Goal: Task Accomplishment & Management: Use online tool/utility

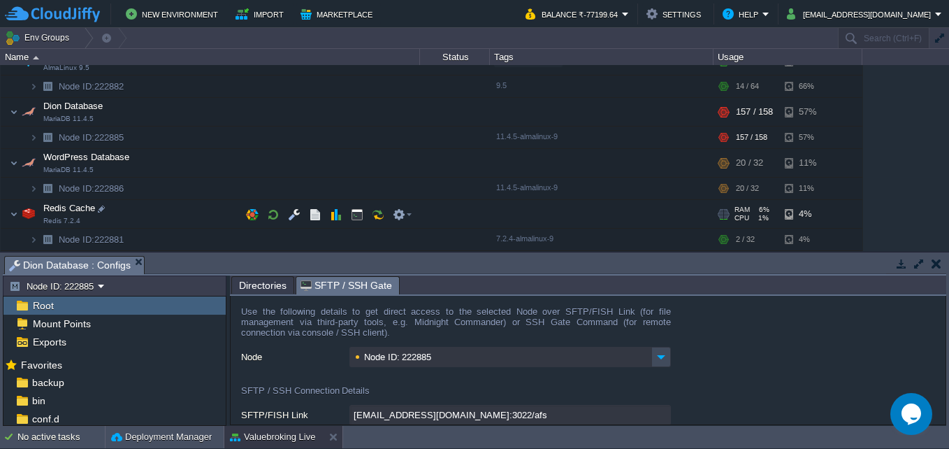
scroll to position [110, 0]
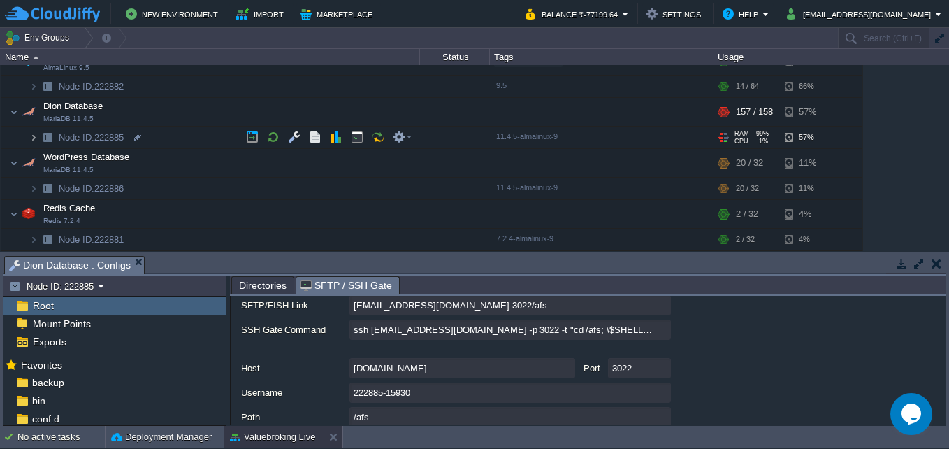
click at [31, 137] on img at bounding box center [33, 137] width 8 height 22
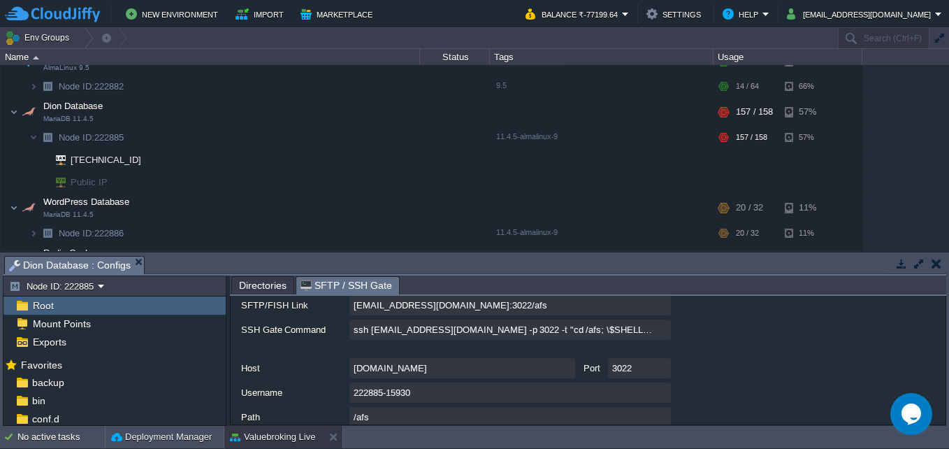
click at [340, 289] on span "SFTP / SSH Gate" at bounding box center [346, 285] width 92 height 17
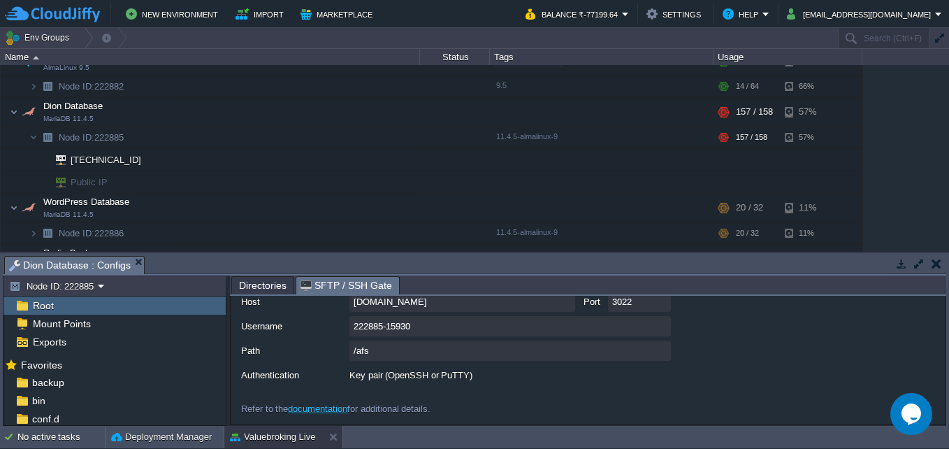
scroll to position [40, 0]
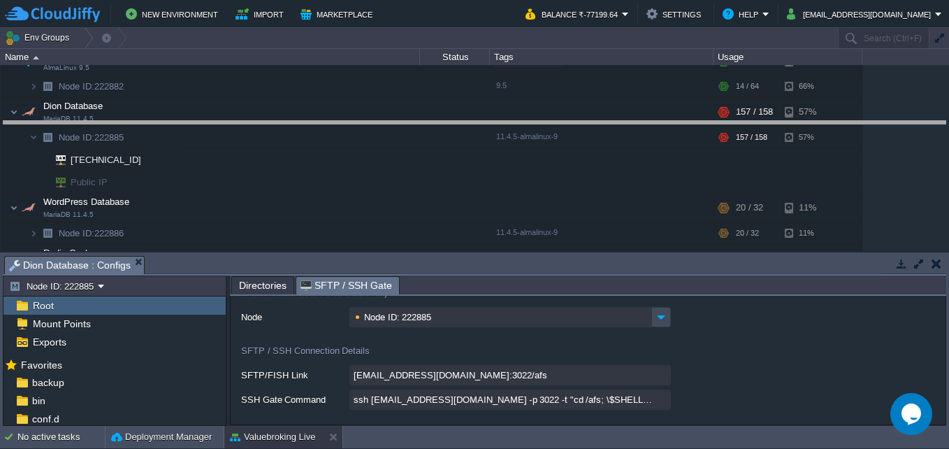
drag, startPoint x: 514, startPoint y: 255, endPoint x: 498, endPoint y: 108, distance: 147.6
click at [498, 110] on body "New Environment Import Marketplace Bonus ₹0.00 Upgrade Account Balance ₹-77199.…" at bounding box center [474, 224] width 949 height 449
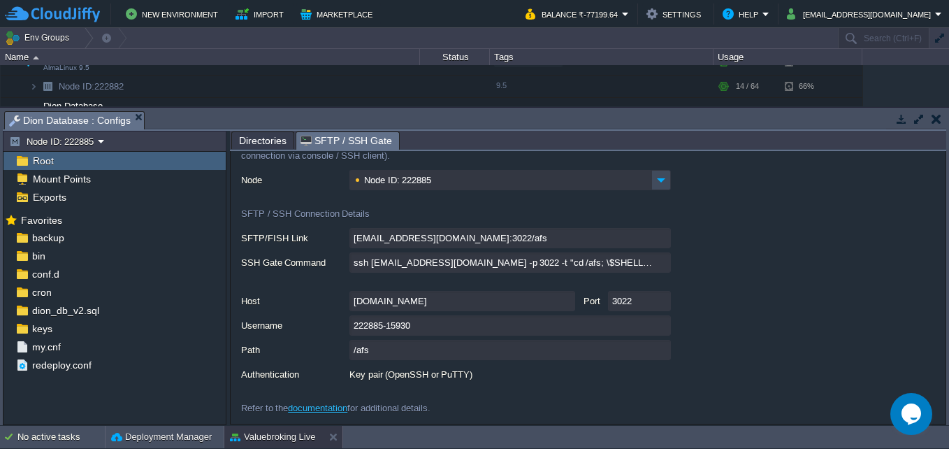
scroll to position [0, 0]
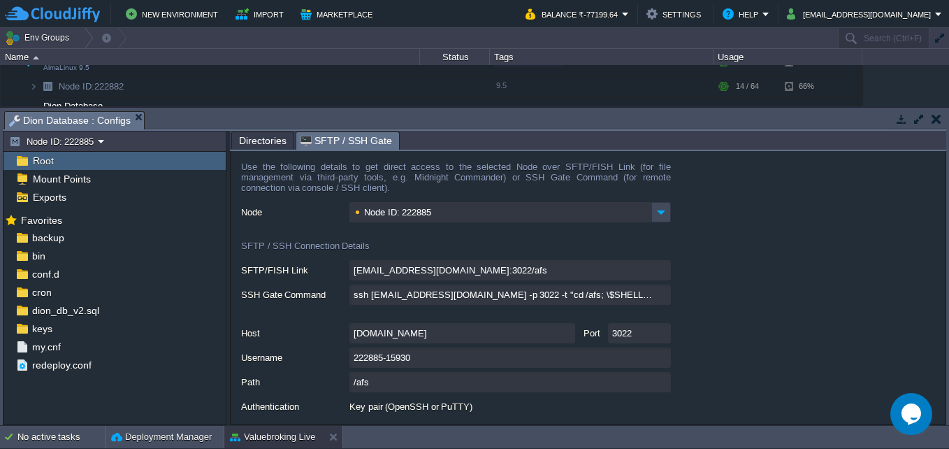
click at [108, 164] on div "Root" at bounding box center [114, 161] width 222 height 18
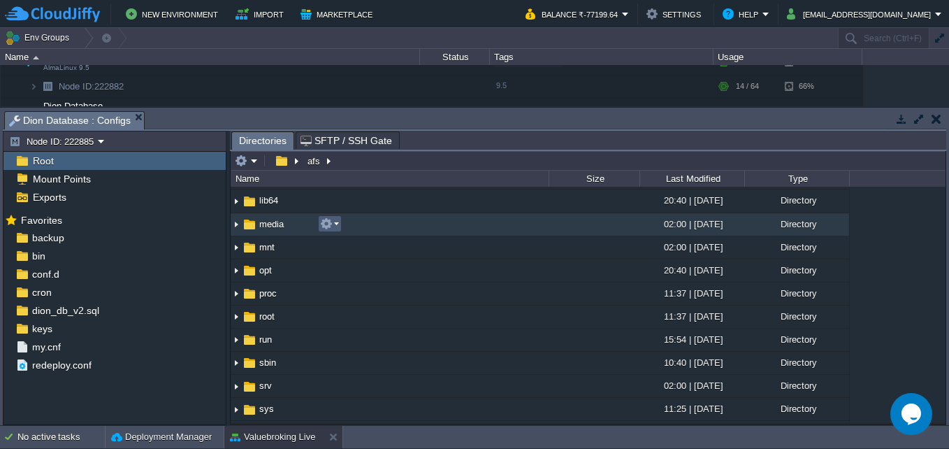
scroll to position [349, 0]
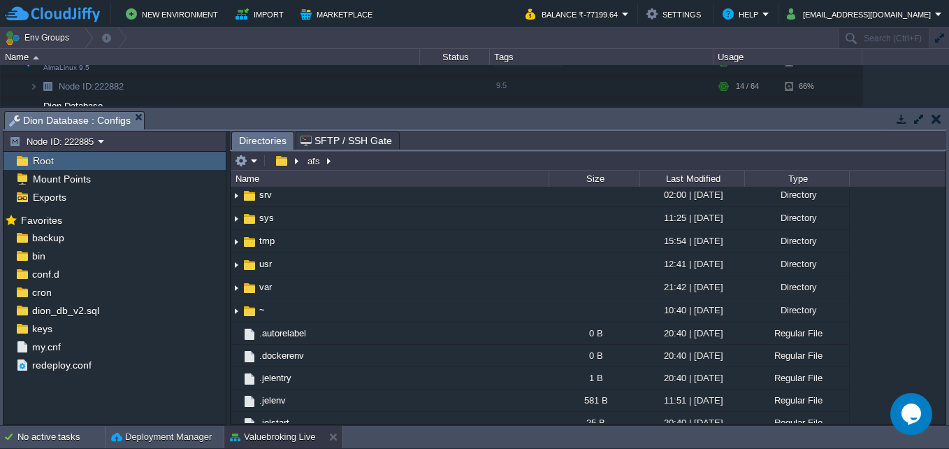
click at [342, 139] on span "SFTP / SSH Gate" at bounding box center [346, 140] width 92 height 17
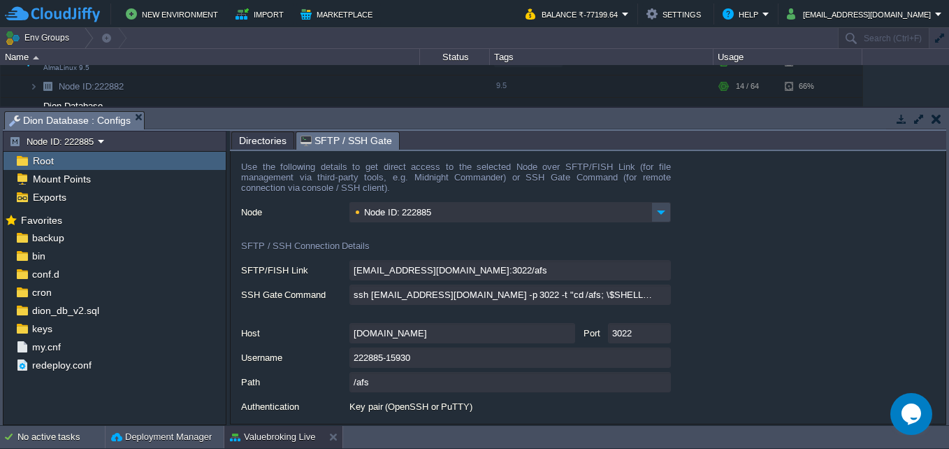
click at [254, 142] on span "Directories" at bounding box center [263, 140] width 48 height 17
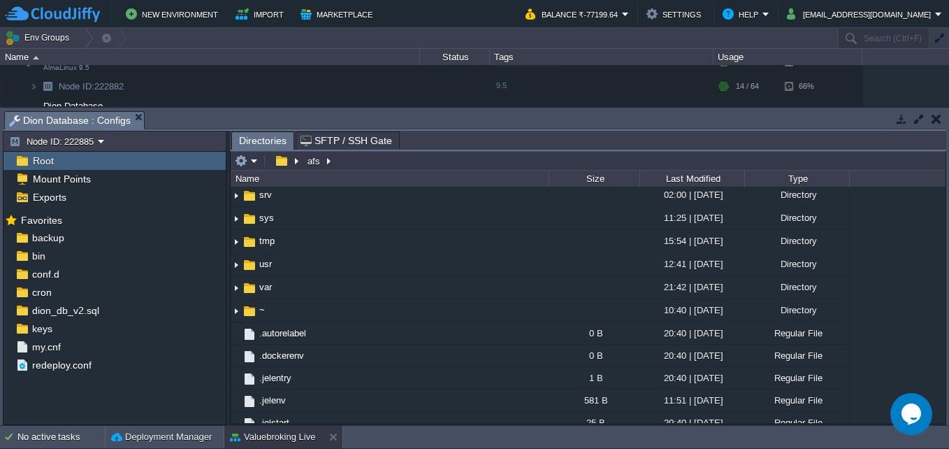
click at [935, 116] on button "button" at bounding box center [936, 119] width 10 height 13
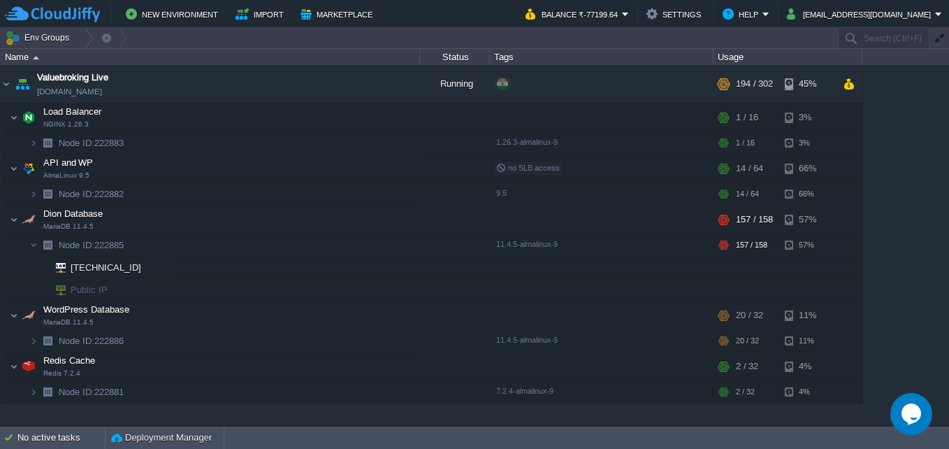
scroll to position [0, 0]
click at [290, 215] on button "button" at bounding box center [294, 219] width 13 height 13
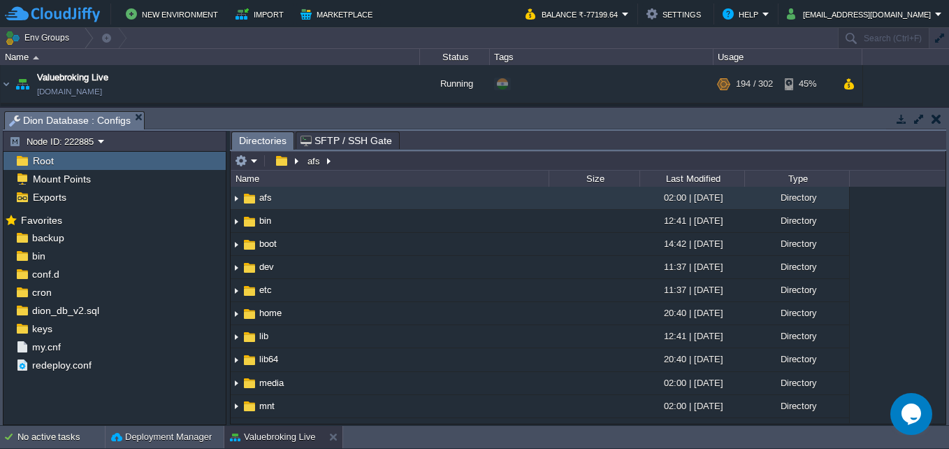
click at [341, 145] on span "SFTP / SSH Gate" at bounding box center [346, 140] width 92 height 17
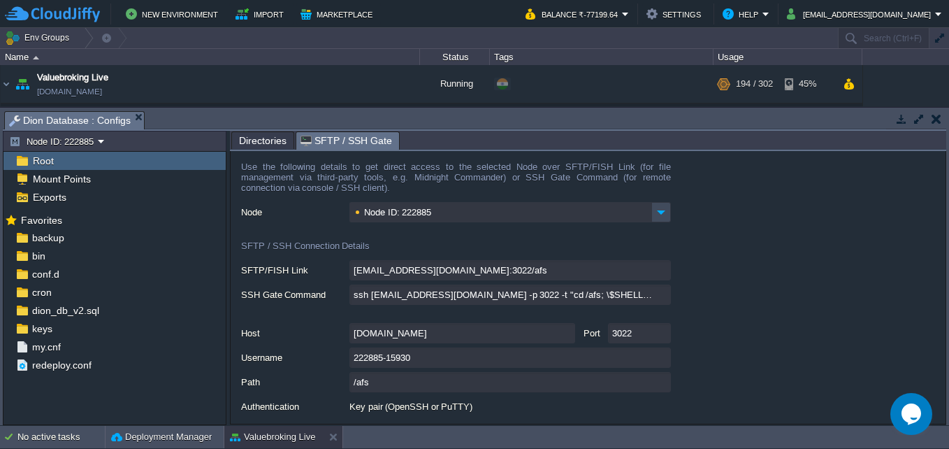
click at [90, 168] on div "Root" at bounding box center [114, 161] width 222 height 18
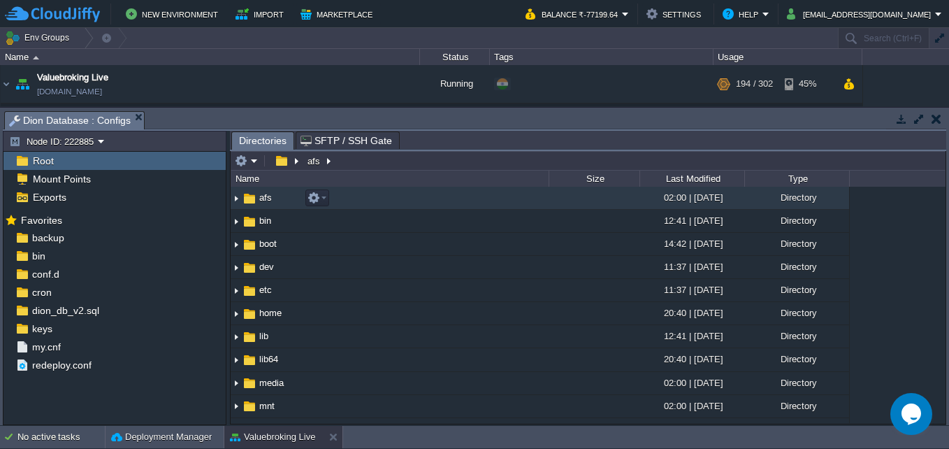
click at [268, 201] on span "afs" at bounding box center [265, 197] width 17 height 12
click at [938, 116] on button "button" at bounding box center [936, 119] width 10 height 13
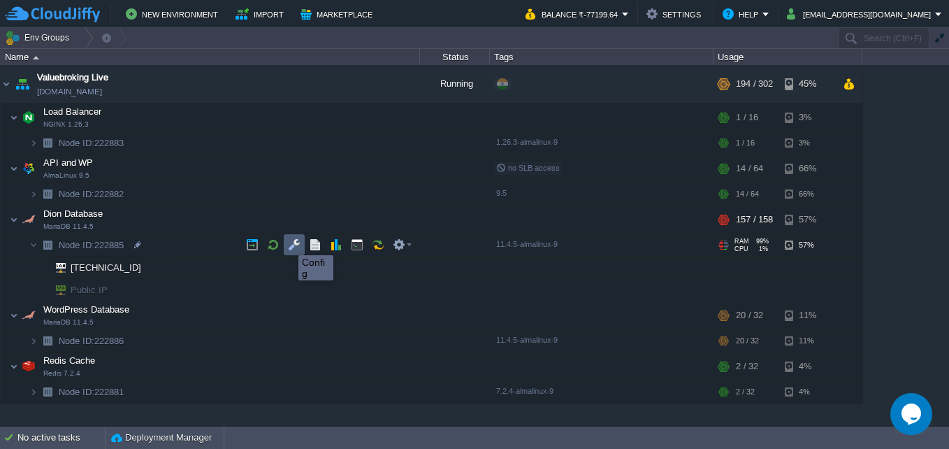
click at [291, 242] on button "button" at bounding box center [294, 244] width 13 height 13
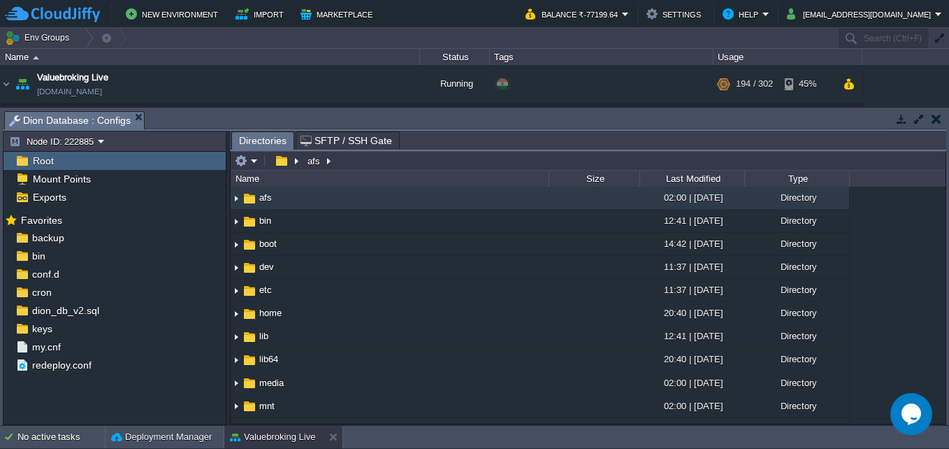
click at [938, 121] on button "button" at bounding box center [936, 119] width 10 height 13
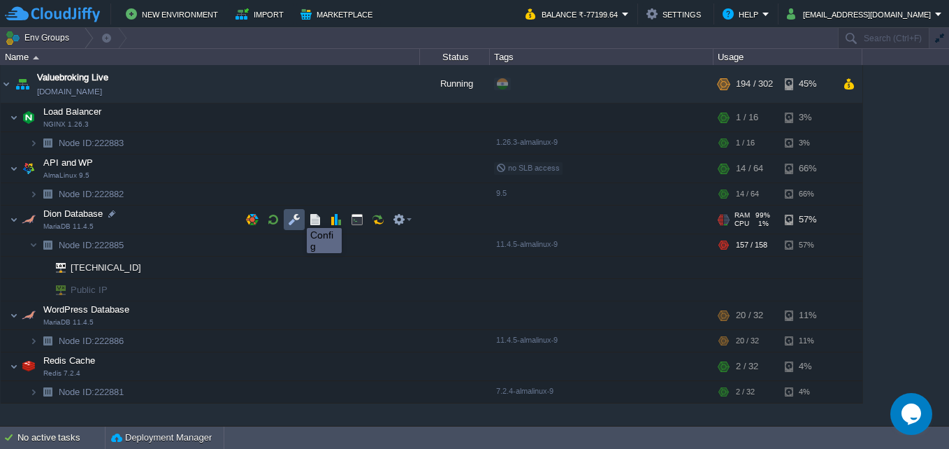
click at [296, 215] on button "button" at bounding box center [294, 219] width 13 height 13
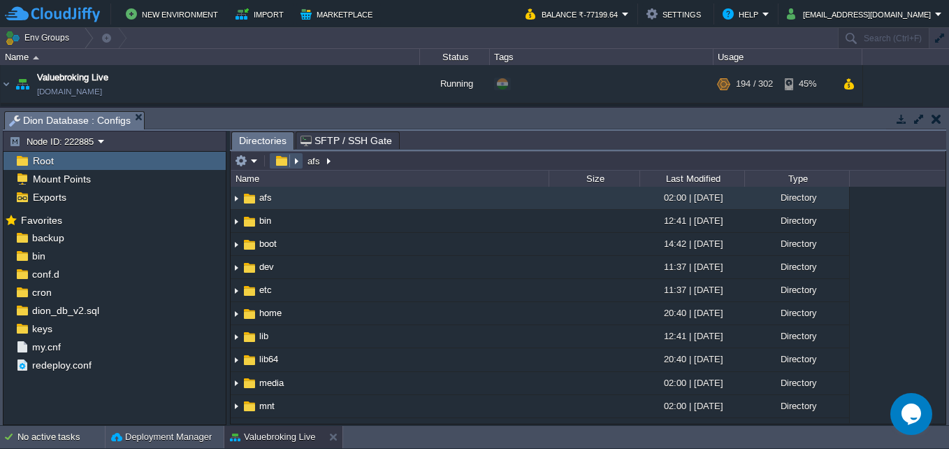
click at [278, 164] on button "button" at bounding box center [281, 160] width 20 height 13
click at [296, 164] on em at bounding box center [286, 160] width 30 height 13
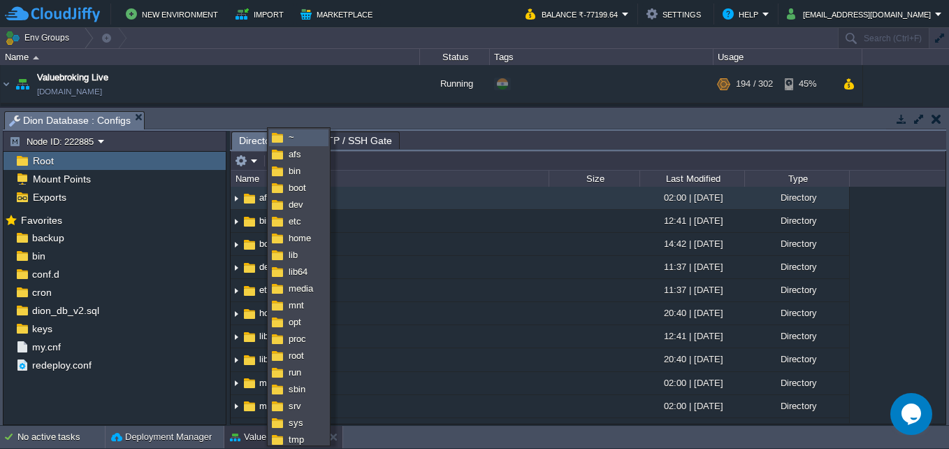
click at [302, 143] on link "~" at bounding box center [299, 137] width 58 height 15
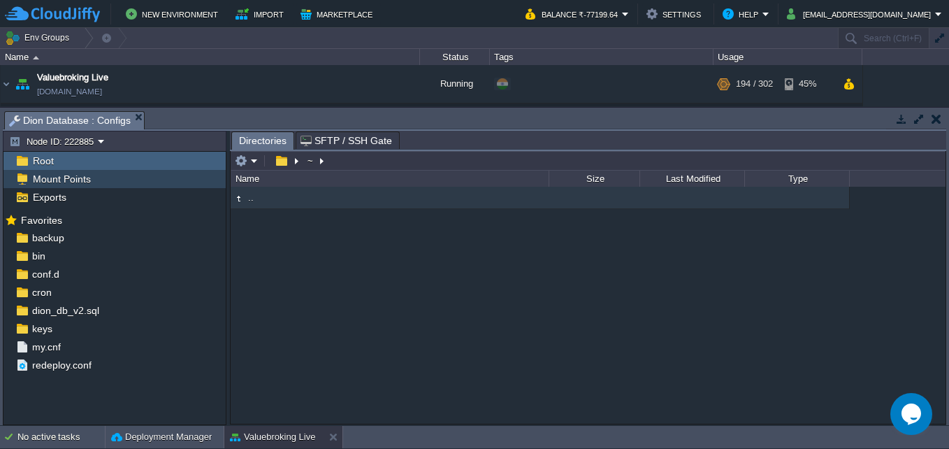
click at [64, 184] on span "Mount Points" at bounding box center [61, 179] width 63 height 13
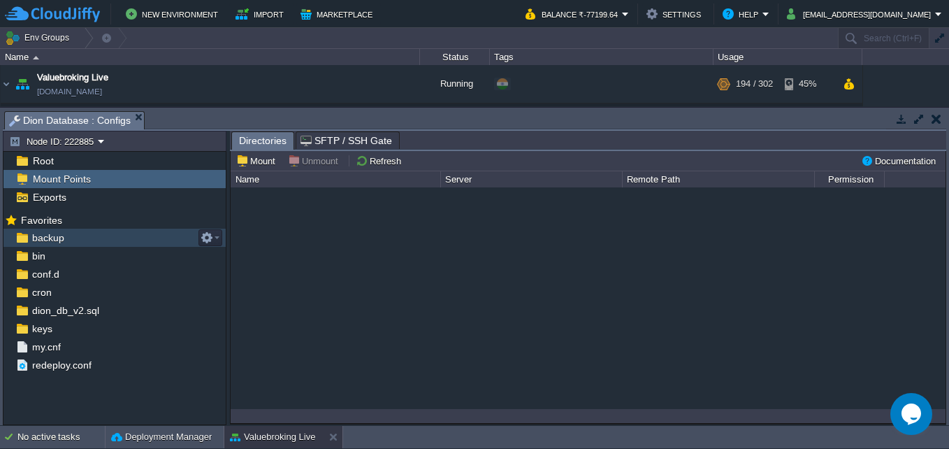
click at [53, 239] on span "backup" at bounding box center [47, 237] width 37 height 13
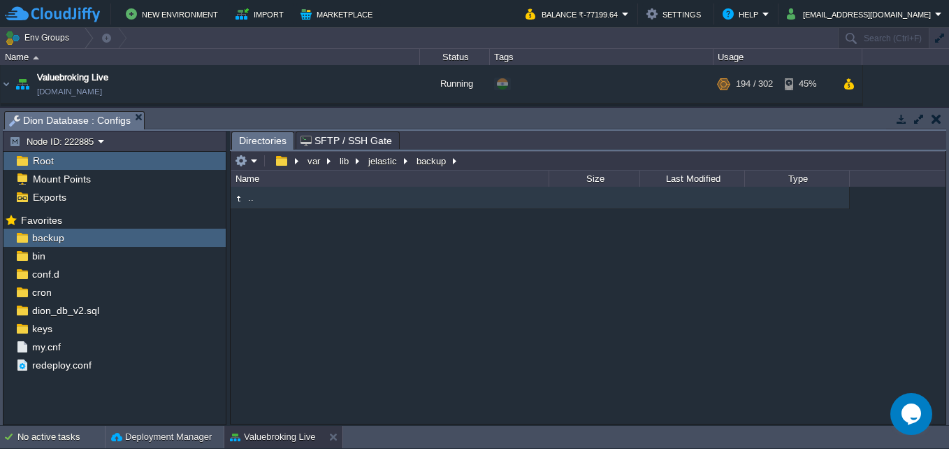
click at [936, 121] on button "button" at bounding box center [936, 119] width 10 height 13
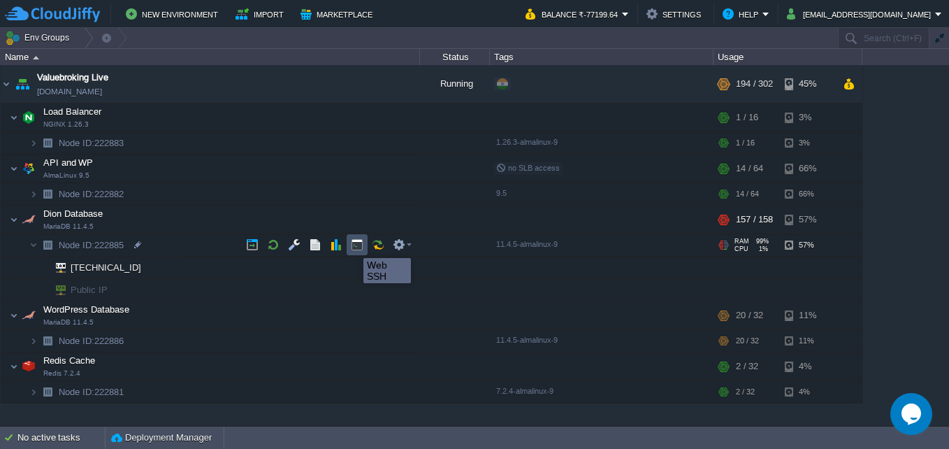
click at [357, 247] on button "button" at bounding box center [357, 244] width 13 height 13
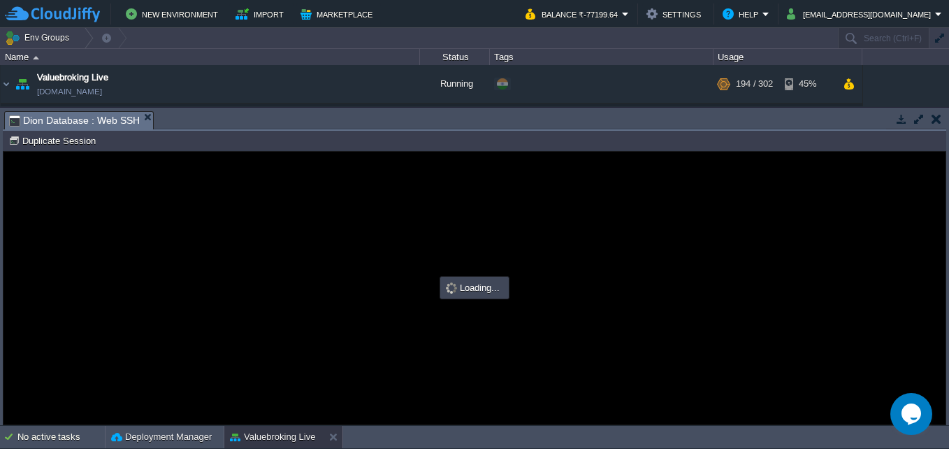
type input "#000000"
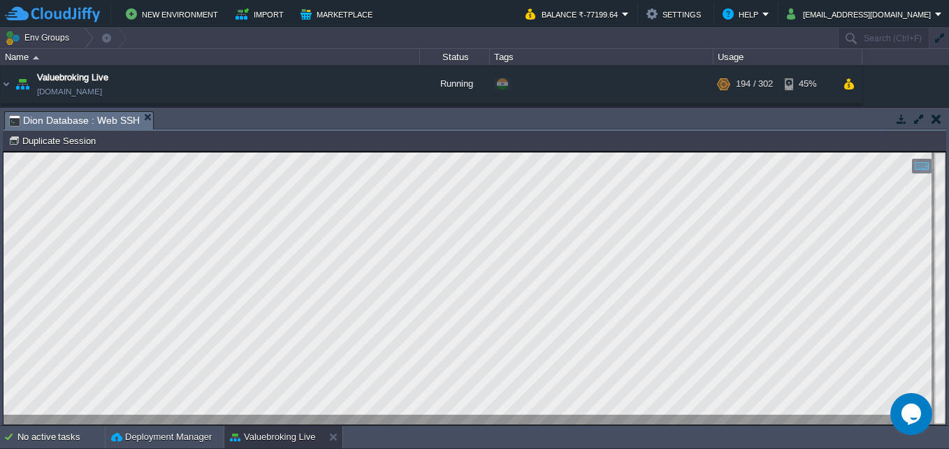
click at [936, 117] on button "button" at bounding box center [936, 119] width 10 height 13
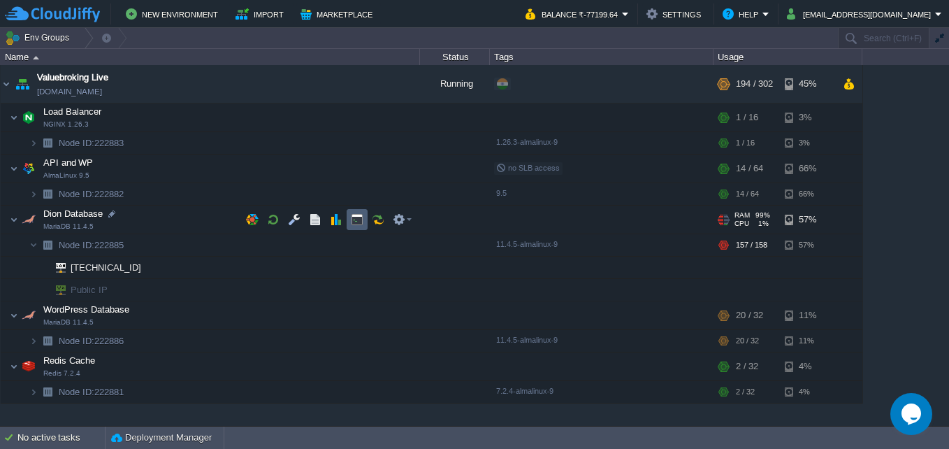
click at [355, 215] on button "button" at bounding box center [357, 219] width 13 height 13
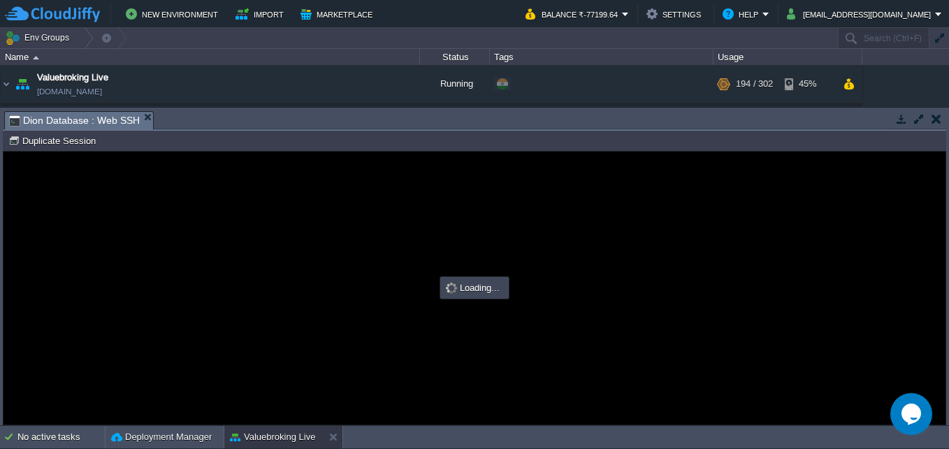
type input "#000000"
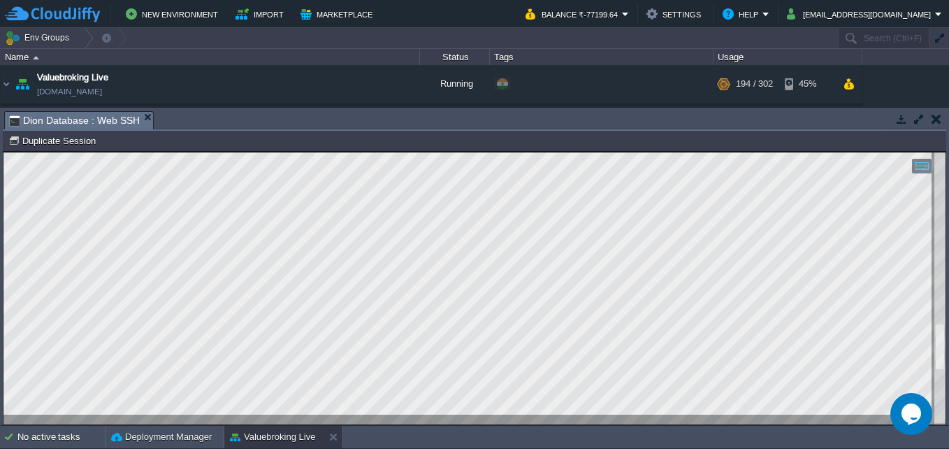
click at [936, 121] on button "button" at bounding box center [936, 119] width 10 height 13
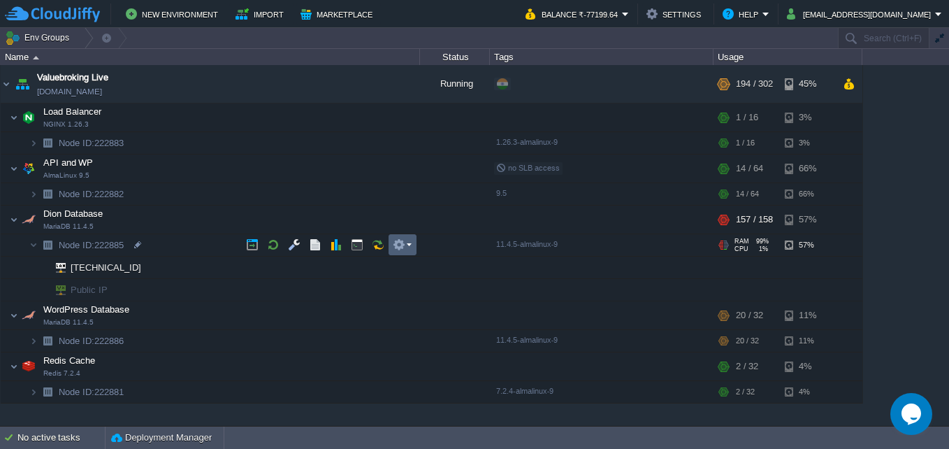
click at [409, 246] on em at bounding box center [402, 244] width 19 height 13
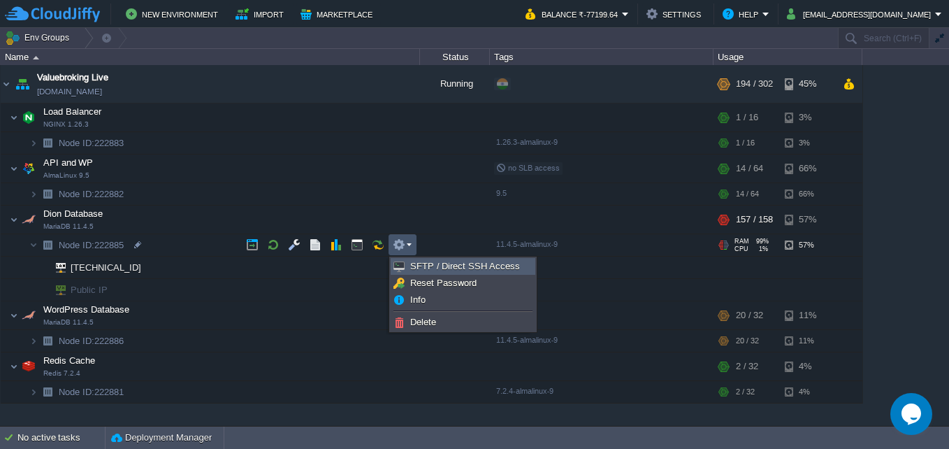
click at [410, 266] on span "SFTP / Direct SSH Access" at bounding box center [465, 266] width 110 height 10
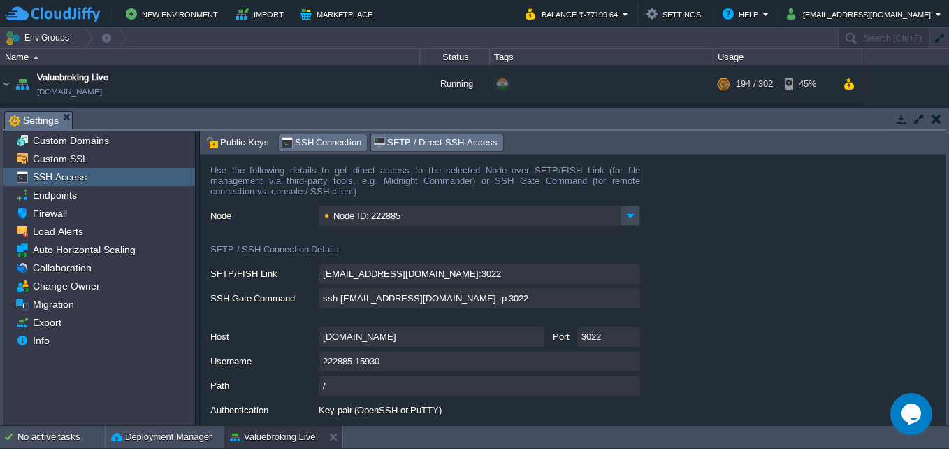
click at [330, 147] on span "SSH Connection" at bounding box center [321, 142] width 81 height 15
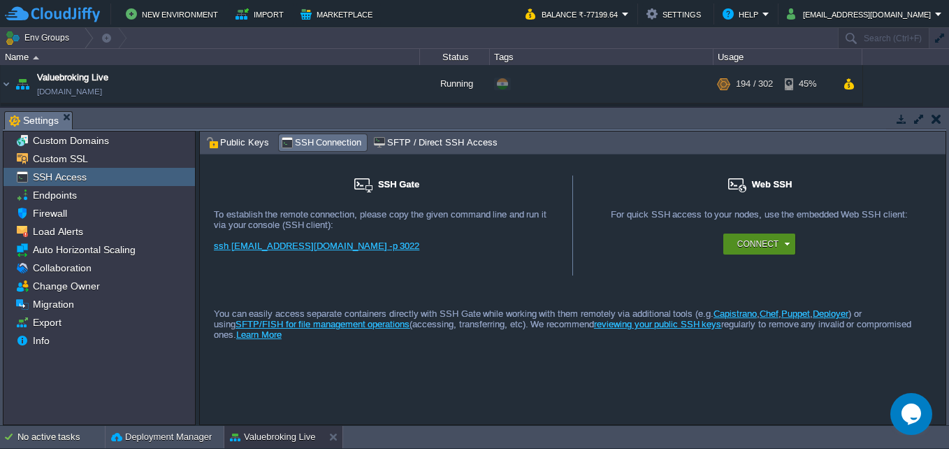
click at [748, 247] on button "Connect" at bounding box center [757, 244] width 41 height 14
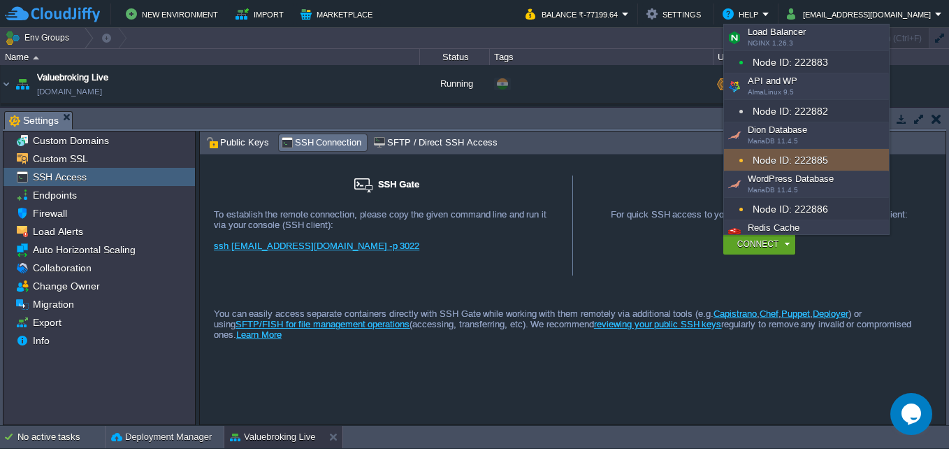
click at [783, 161] on div "Node ID: 222885" at bounding box center [806, 160] width 165 height 22
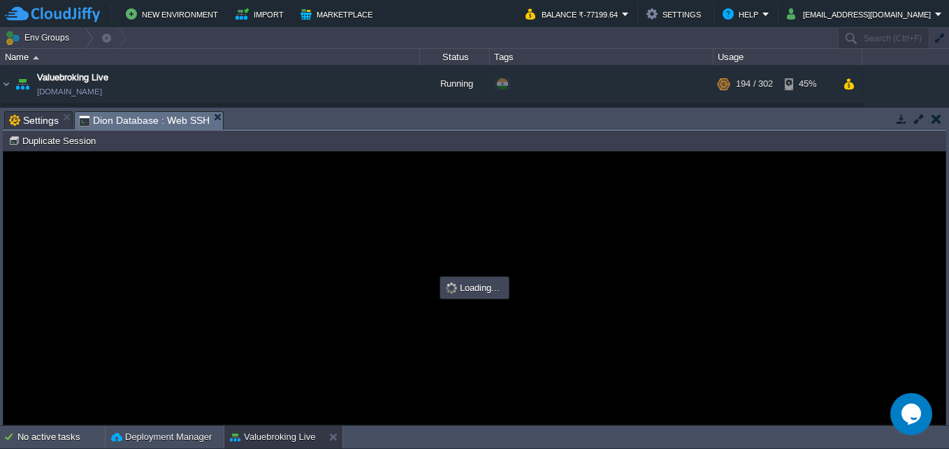
type input "#000000"
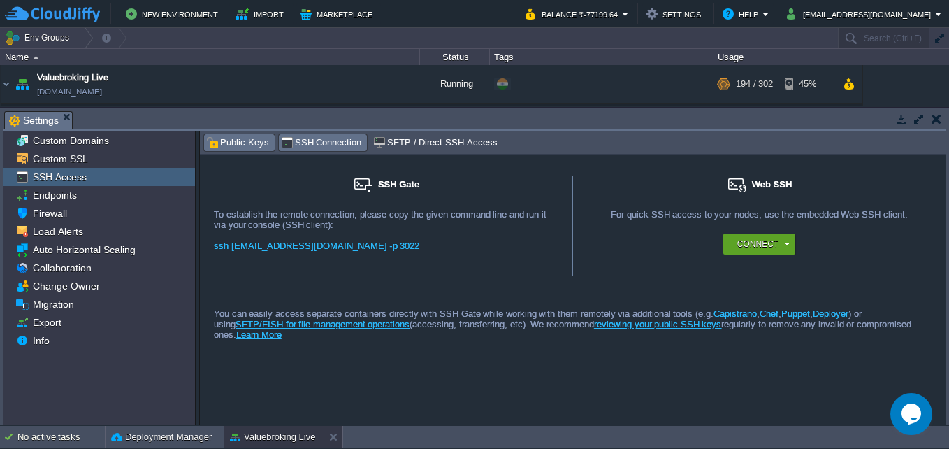
click at [243, 138] on span "Public Keys" at bounding box center [237, 142] width 63 height 15
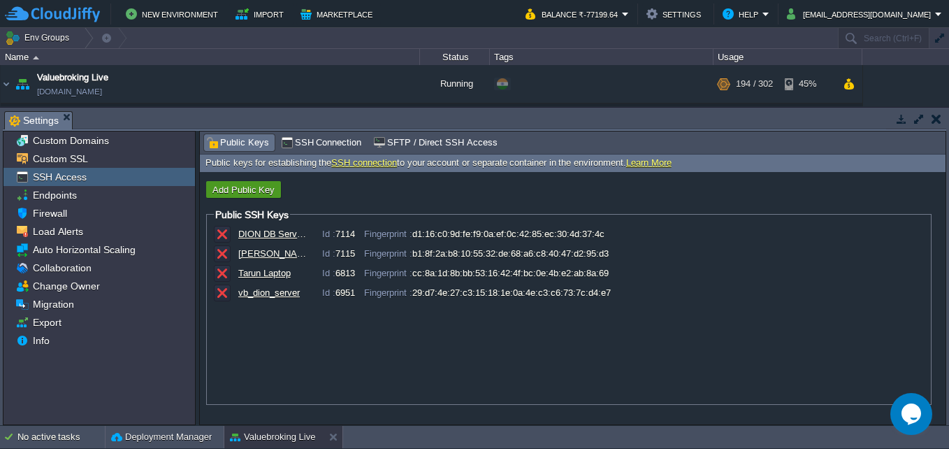
click at [259, 186] on button "Add Public Key" at bounding box center [243, 189] width 71 height 13
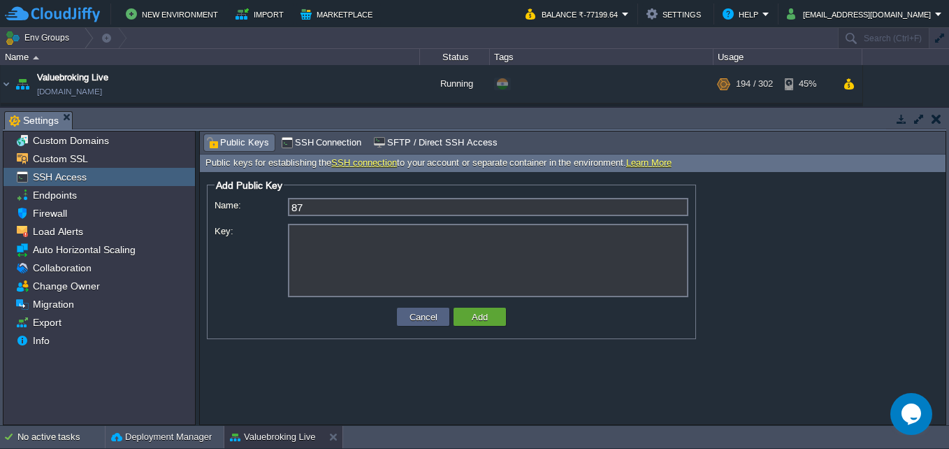
click at [366, 210] on input "87" at bounding box center [488, 207] width 400 height 18
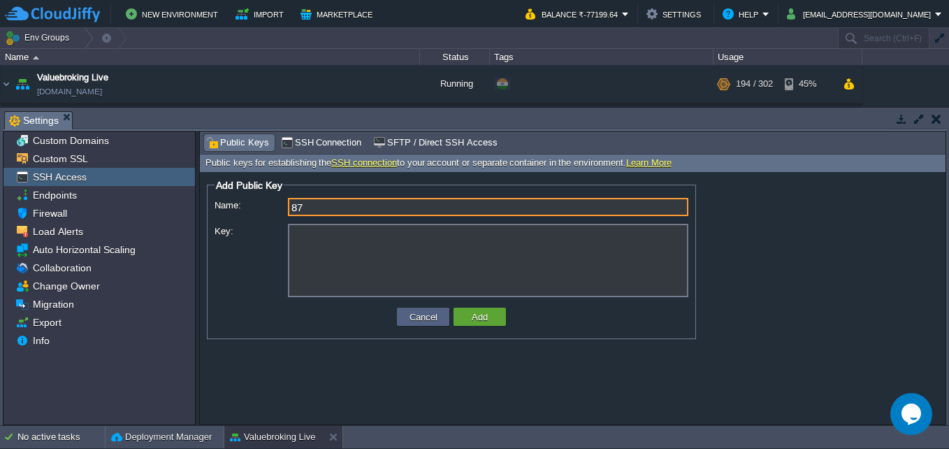
click at [366, 210] on input "87" at bounding box center [488, 207] width 400 height 18
click at [366, 208] on input "87" at bounding box center [488, 207] width 400 height 18
paste input "103.233.25."
type input "[TECHNICAL_ID]"
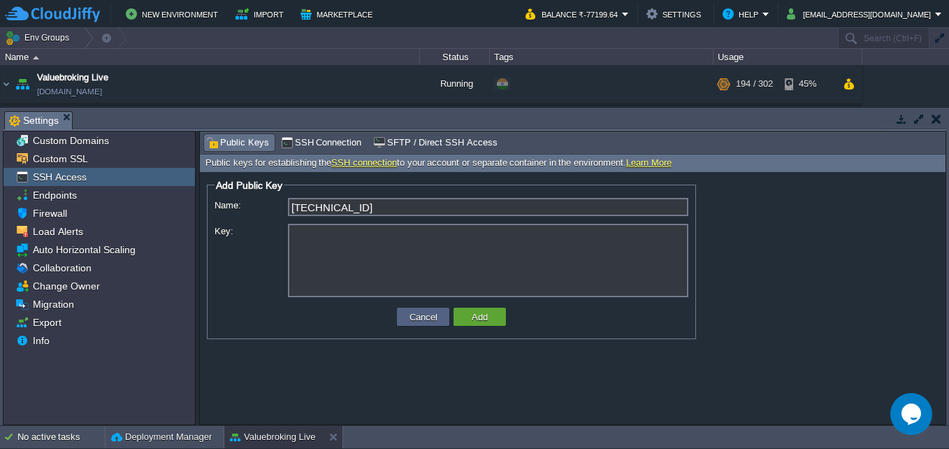
click at [425, 244] on textarea "Key:" at bounding box center [488, 260] width 400 height 73
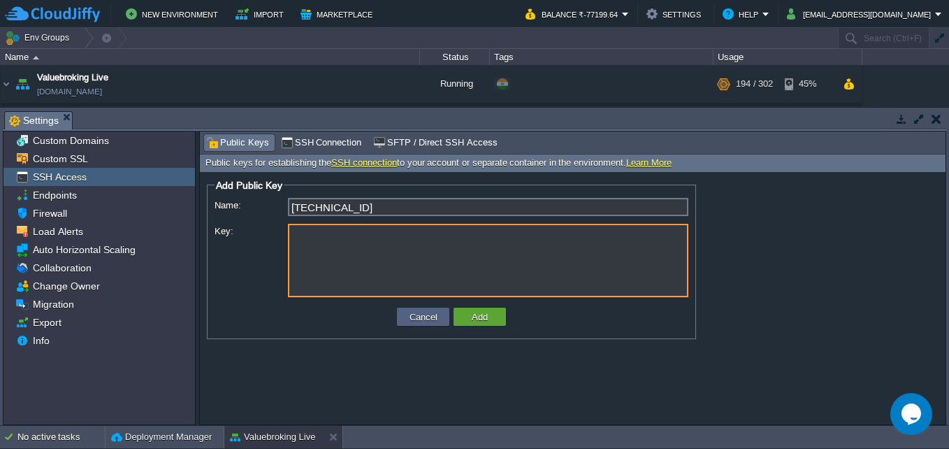
paste textarea "ssh-rsa AAAAB3NzaC1yc2EAAAADAQABAAACAQDbPukhwdC0dAtpEQoFXz03Jgd8uORd7rD/5YLVreh…"
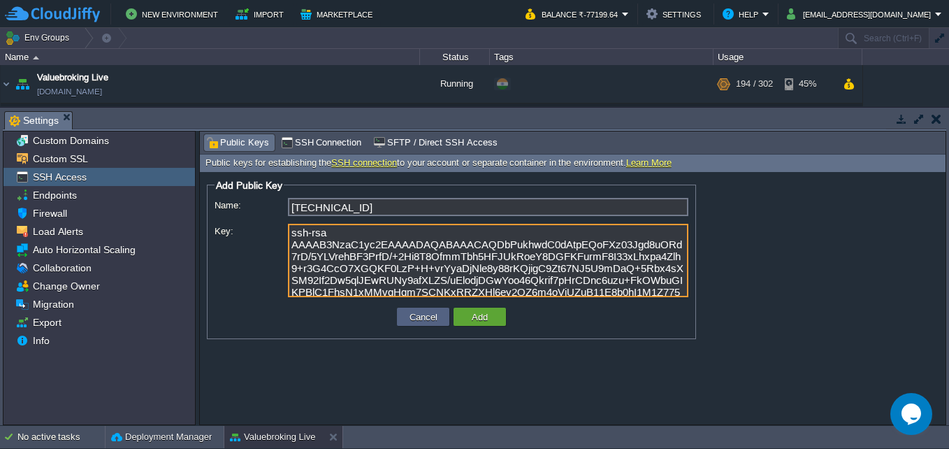
scroll to position [82, 0]
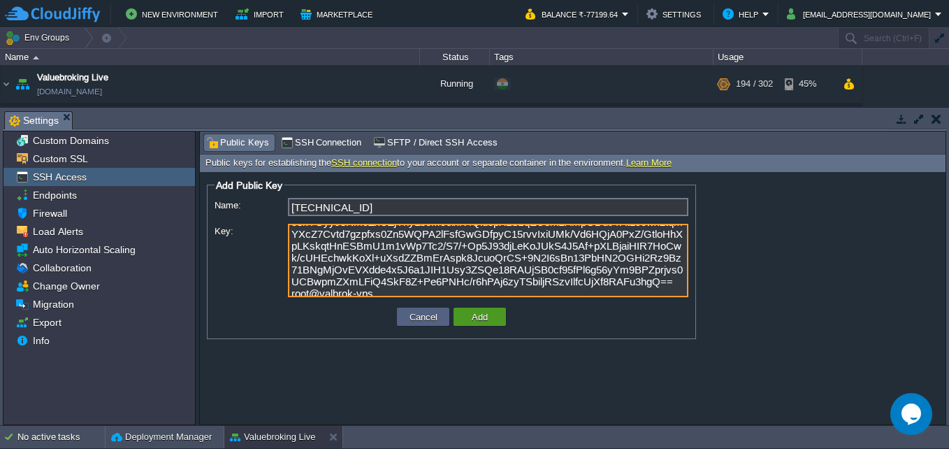
type textarea "ssh-rsa AAAAB3NzaC1yc2EAAAADAQABAAACAQDbPukhwdC0dAtpEQoFXz03Jgd8uORd7rD/5YLVreh…"
click at [480, 314] on button "Add" at bounding box center [479, 316] width 24 height 13
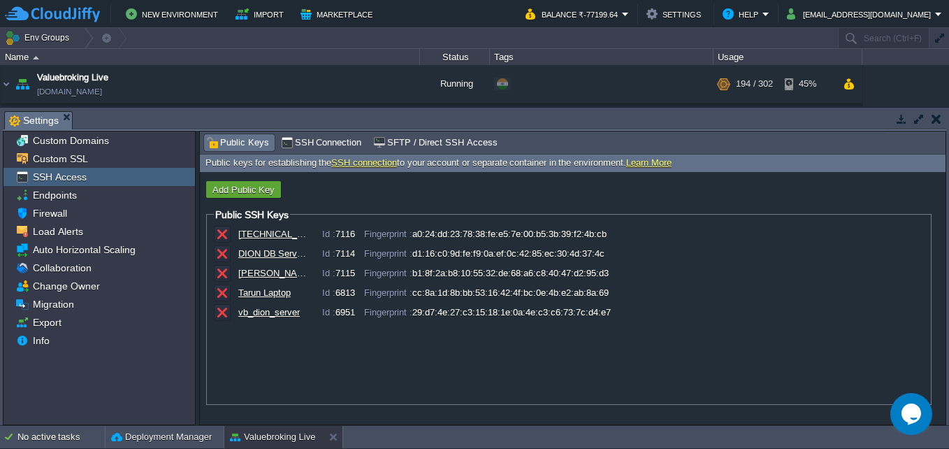
click at [938, 127] on div at bounding box center [916, 119] width 60 height 19
click at [934, 119] on button "button" at bounding box center [936, 119] width 10 height 13
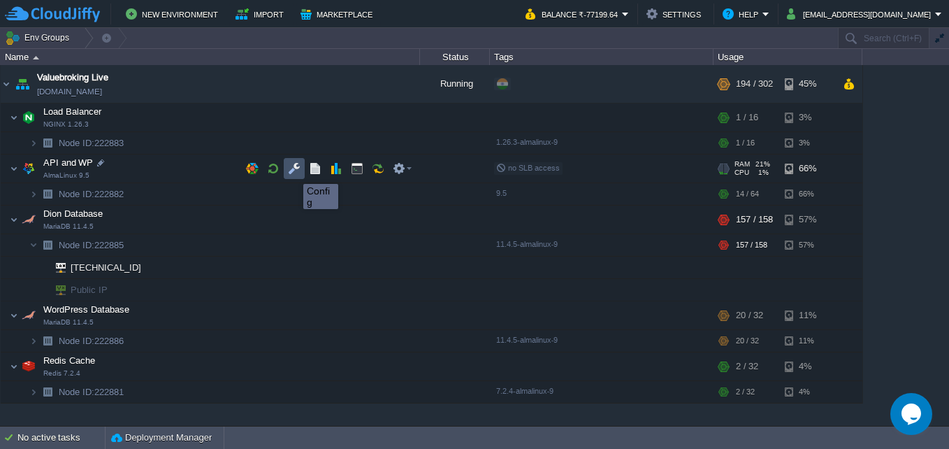
click at [293, 171] on button "button" at bounding box center [294, 168] width 13 height 13
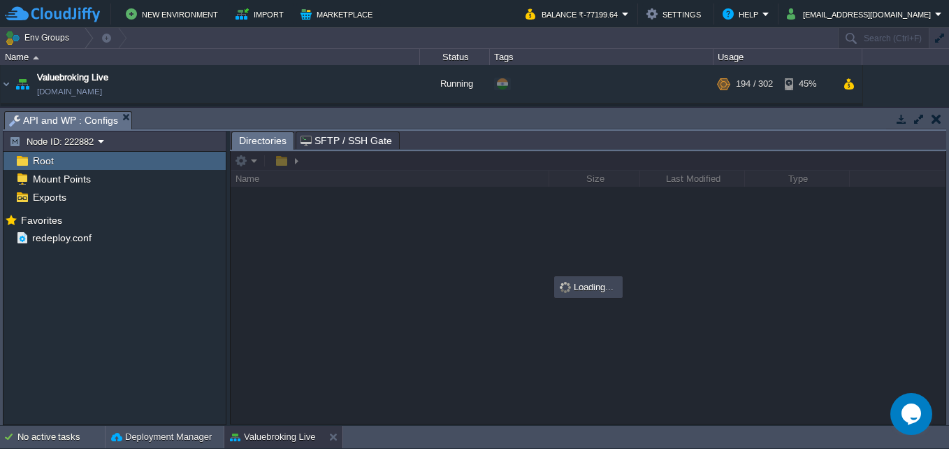
click at [355, 141] on span "SFTP / SSH Gate" at bounding box center [346, 140] width 92 height 17
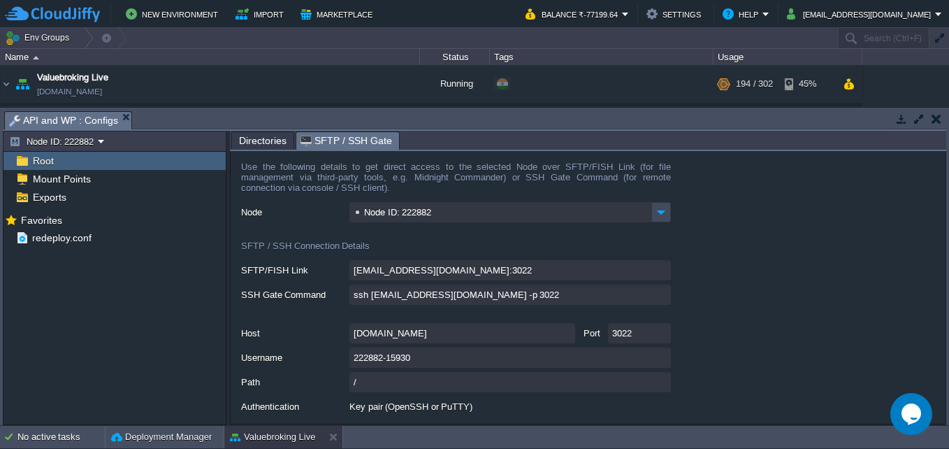
click at [936, 121] on button "button" at bounding box center [936, 119] width 10 height 13
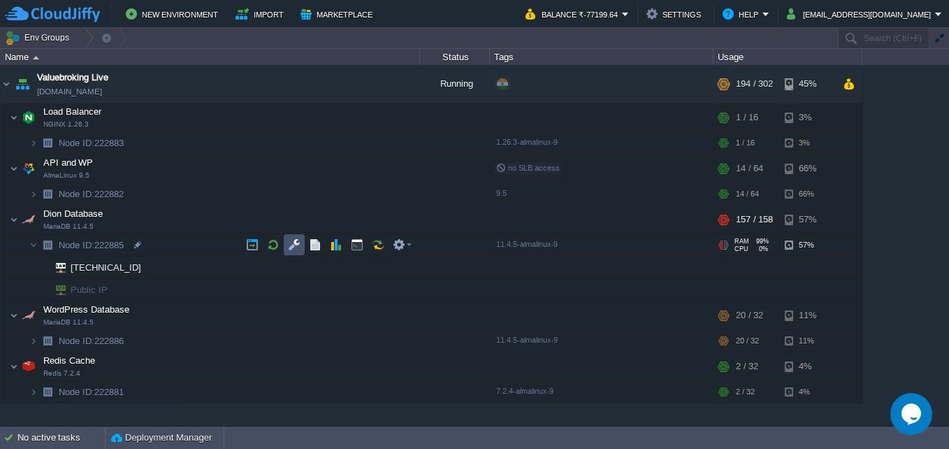
click at [298, 246] on button "button" at bounding box center [294, 244] width 13 height 13
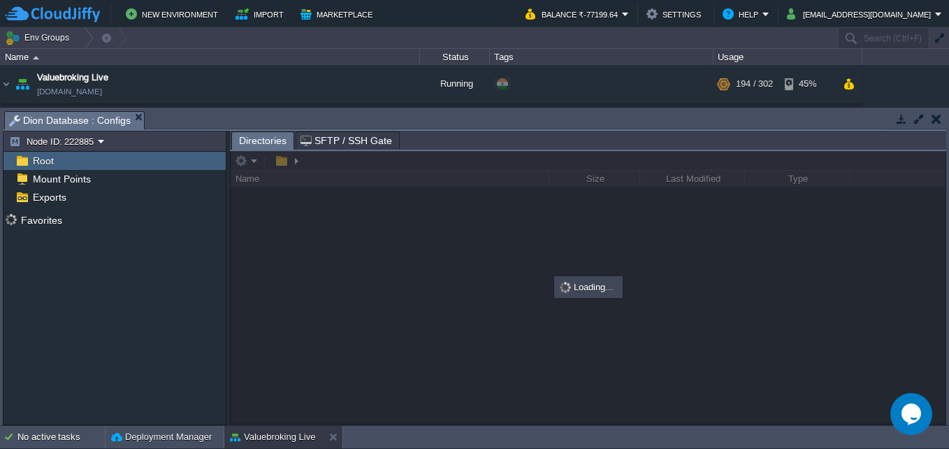
click at [357, 139] on span "SFTP / SSH Gate" at bounding box center [346, 140] width 92 height 17
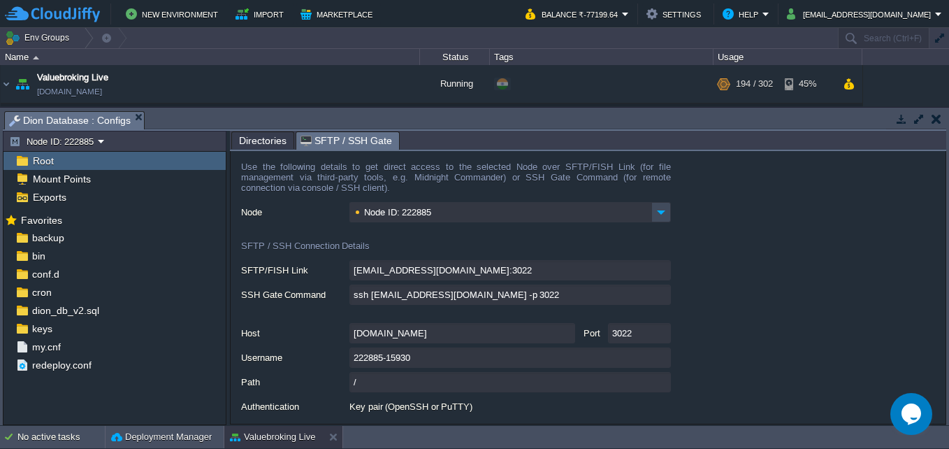
click at [282, 139] on span "Directories" at bounding box center [263, 140] width 48 height 17
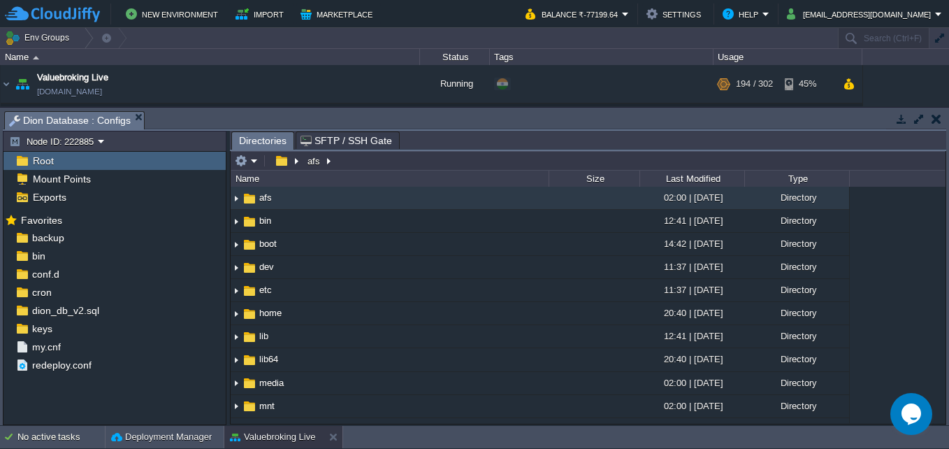
click at [936, 118] on button "button" at bounding box center [936, 119] width 10 height 13
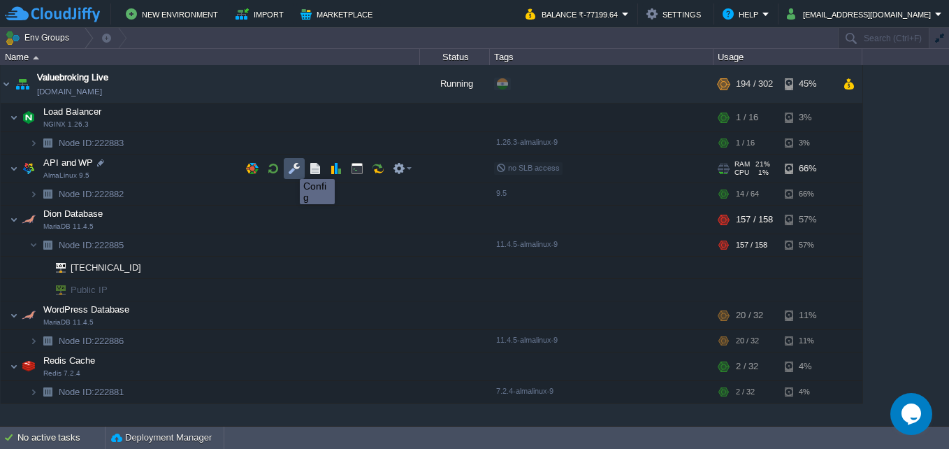
click at [290, 166] on button "button" at bounding box center [294, 168] width 13 height 13
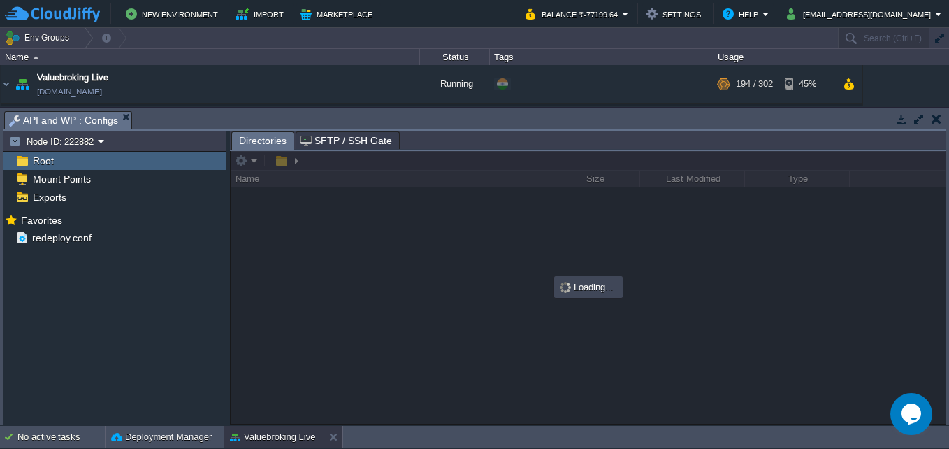
click at [934, 121] on button "button" at bounding box center [936, 119] width 10 height 13
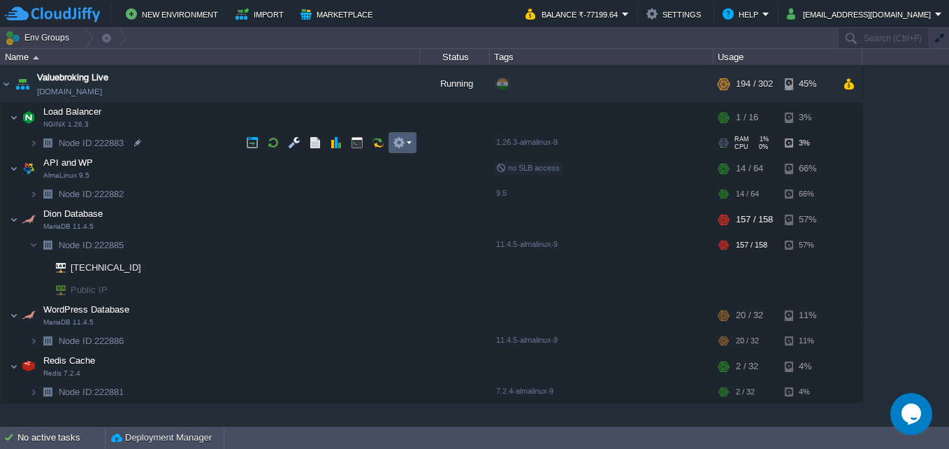
click at [412, 142] on td at bounding box center [403, 142] width 28 height 21
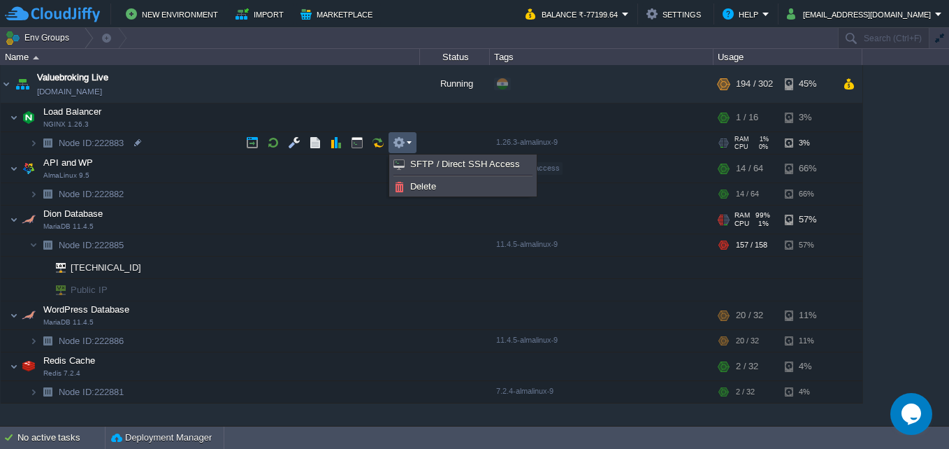
click at [102, 217] on span "Dion Database" at bounding box center [73, 214] width 63 height 12
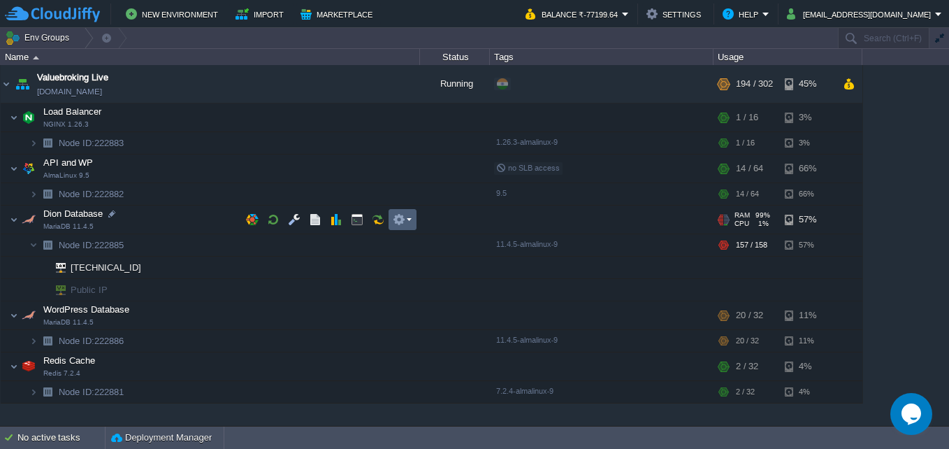
click at [413, 224] on td at bounding box center [403, 219] width 28 height 21
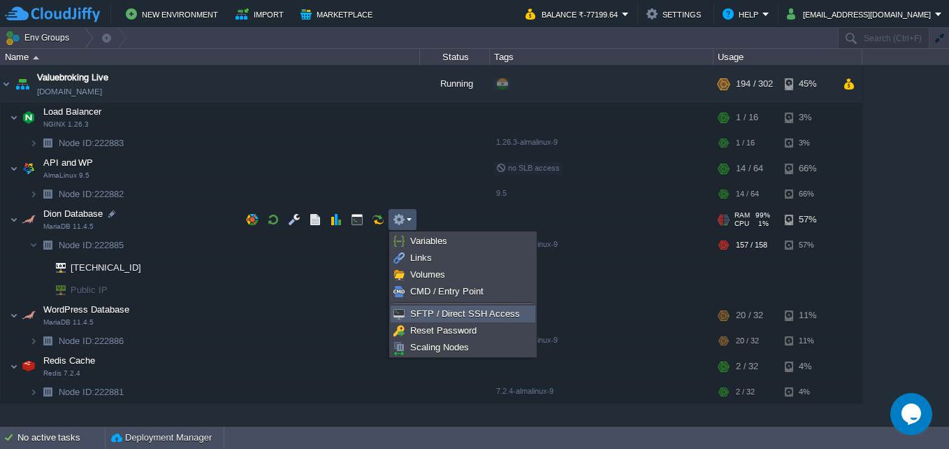
click at [465, 307] on link "SFTP / Direct SSH Access" at bounding box center [462, 313] width 143 height 15
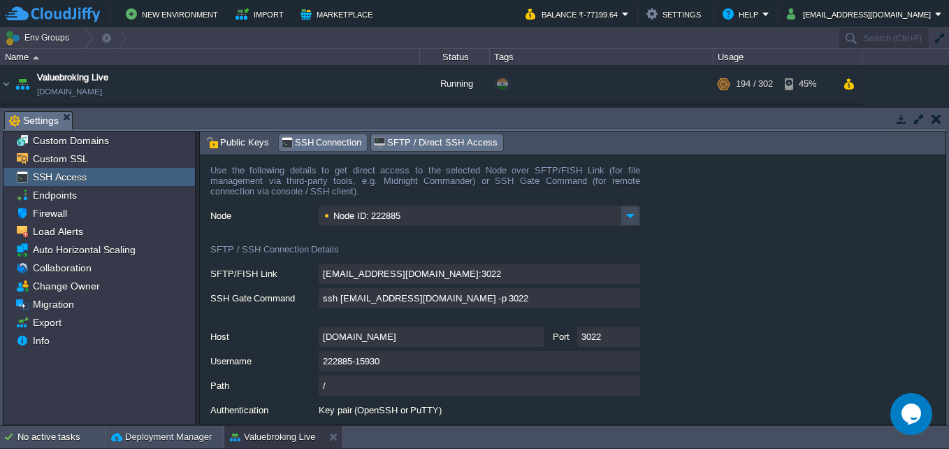
click at [326, 146] on span "SSH Connection" at bounding box center [321, 142] width 81 height 15
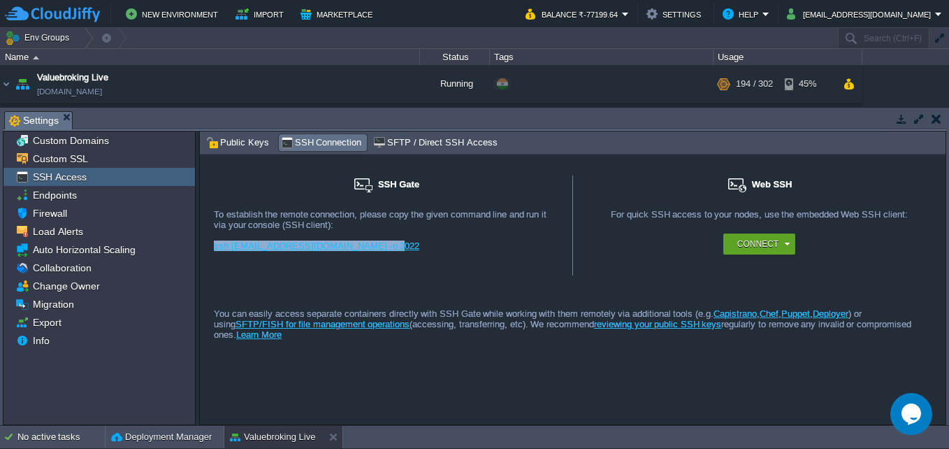
drag, startPoint x: 407, startPoint y: 251, endPoint x: 212, endPoint y: 245, distance: 195.1
click at [212, 245] on div "SSH Gate For remote connection you require SSH public key to be added to the ac…" at bounding box center [386, 225] width 373 height 100
copy link "ssh [EMAIL_ADDRESS][DOMAIN_NAME] -p 3022"
click at [938, 122] on button "button" at bounding box center [936, 119] width 10 height 13
